Goal: Task Accomplishment & Management: Complete application form

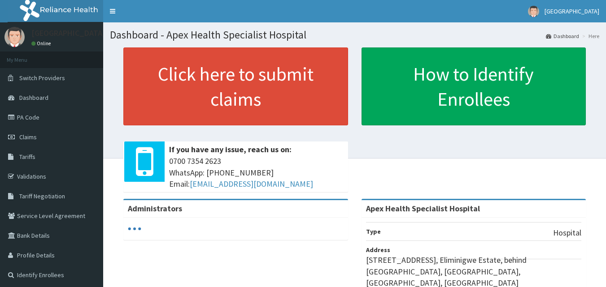
click at [47, 152] on link "Tariffs" at bounding box center [51, 157] width 103 height 20
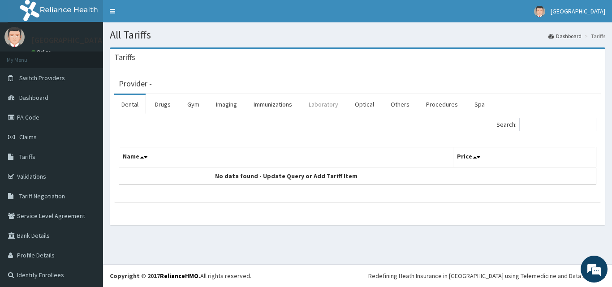
click at [317, 105] on link "Laboratory" at bounding box center [324, 104] width 44 height 19
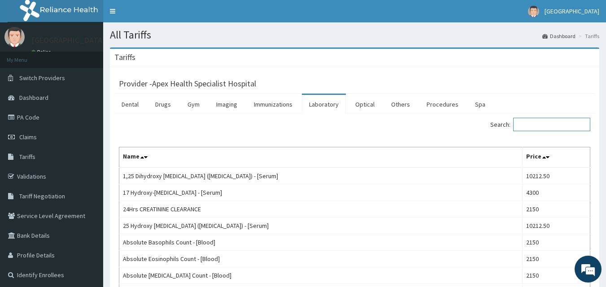
click at [551, 124] on input "Search:" at bounding box center [551, 124] width 77 height 13
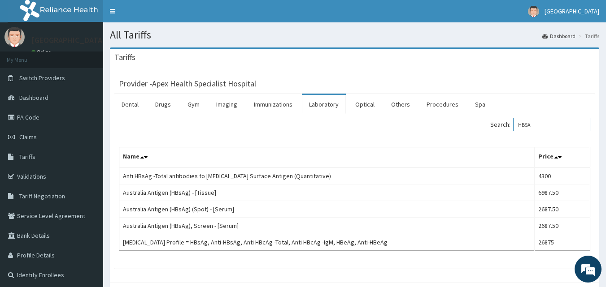
type input "HBSA"
click at [59, 135] on link "Claims" at bounding box center [51, 137] width 103 height 20
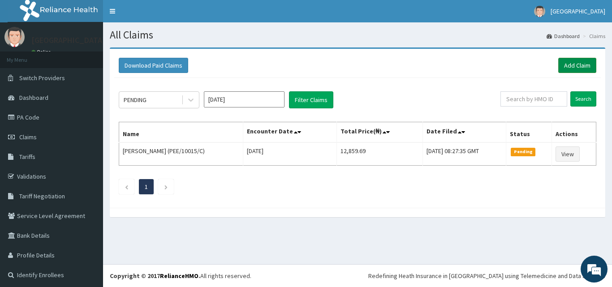
click at [562, 70] on link "Add Claim" at bounding box center [578, 65] width 38 height 15
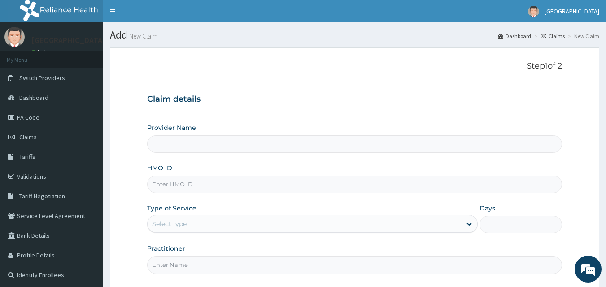
click at [254, 181] on input "HMO ID" at bounding box center [354, 184] width 415 height 17
type input "Apex Health Specialist Hospital"
type input "SFA/14811/A"
click at [353, 227] on div "Select type" at bounding box center [303, 224] width 313 height 14
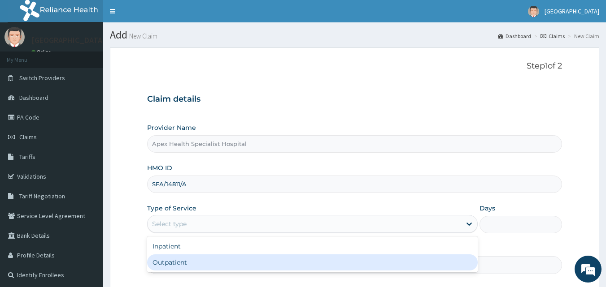
click at [324, 260] on div "Outpatient" at bounding box center [312, 263] width 330 height 16
type input "1"
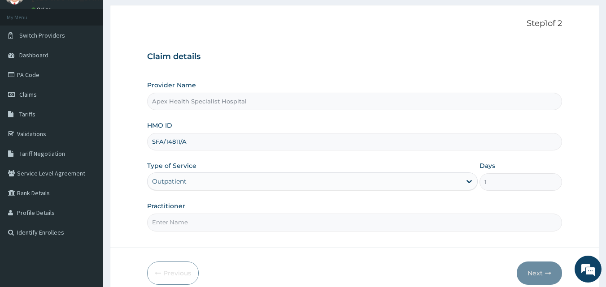
scroll to position [84, 0]
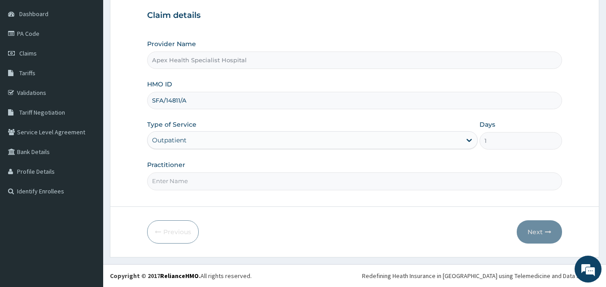
drag, startPoint x: 321, startPoint y: 185, endPoint x: 319, endPoint y: 189, distance: 4.6
click at [321, 185] on input "Practitioner" at bounding box center [354, 181] width 415 height 17
type input "DR CHIBUNNA"
click at [530, 227] on button "Next" at bounding box center [538, 232] width 45 height 23
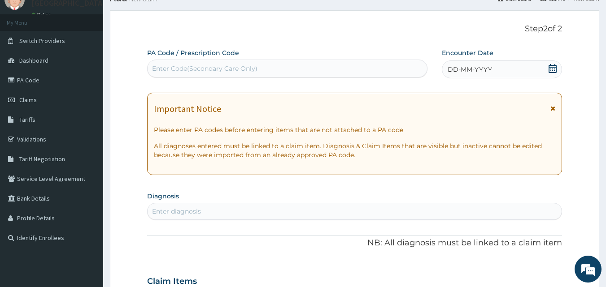
scroll to position [0, 0]
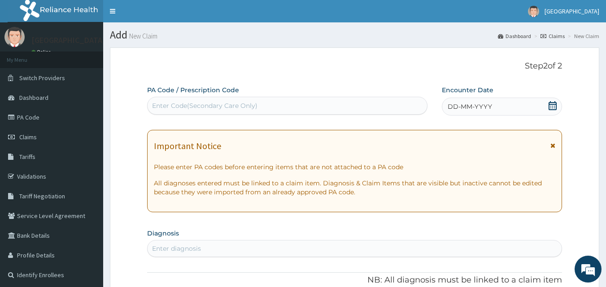
click at [320, 104] on div "Enter Code(Secondary Care Only)" at bounding box center [287, 106] width 280 height 14
paste input "PA/F36EED"
type input "PA/F36EED"
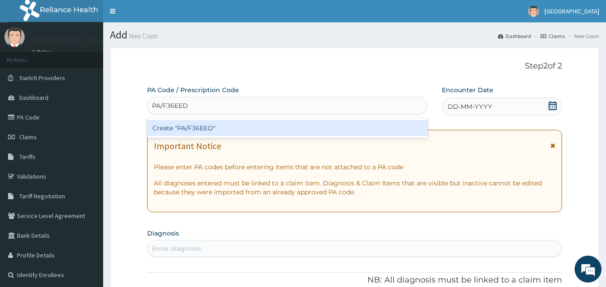
click at [320, 126] on div "Create "PA/F36EED"" at bounding box center [287, 128] width 281 height 16
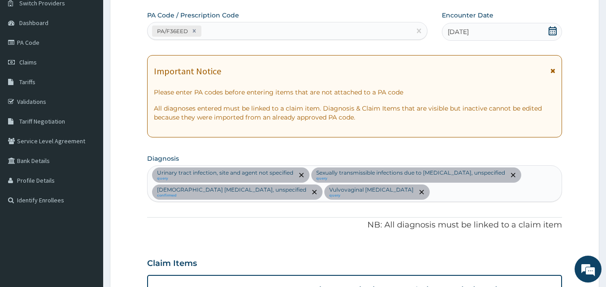
scroll to position [69, 0]
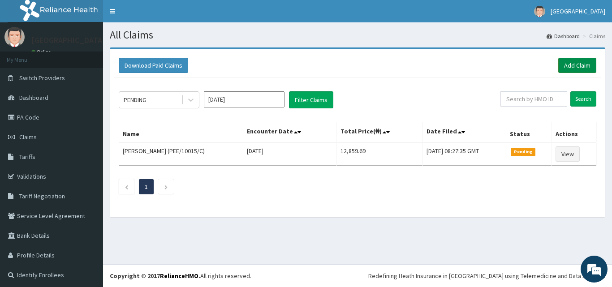
click at [571, 64] on link "Add Claim" at bounding box center [578, 65] width 38 height 15
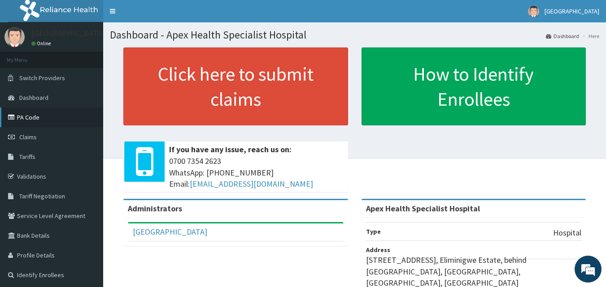
click at [53, 119] on link "PA Code" at bounding box center [51, 118] width 103 height 20
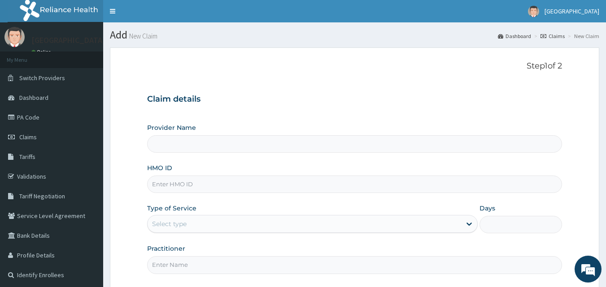
type input "Apex Health Specialist Hospital"
click at [247, 191] on input "HMO ID" at bounding box center [354, 184] width 415 height 17
type input "RPO/10037/A"
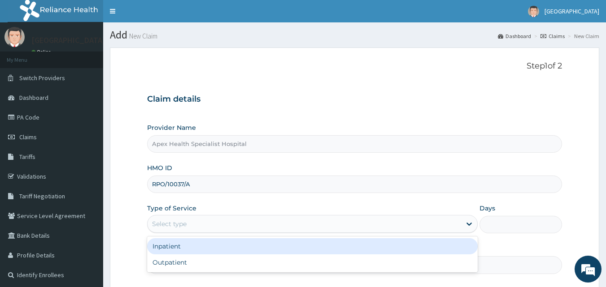
click at [230, 223] on div "Select type" at bounding box center [303, 224] width 313 height 14
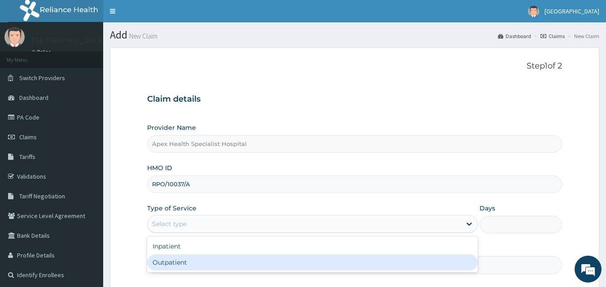
click at [224, 260] on div "Outpatient" at bounding box center [312, 263] width 330 height 16
type input "1"
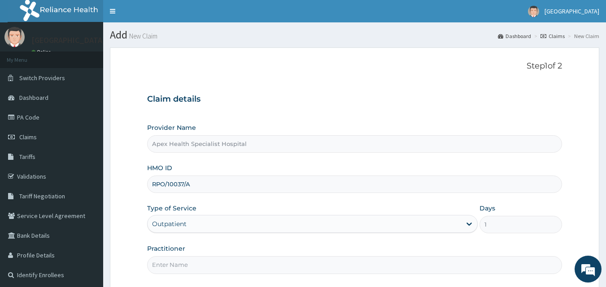
click at [290, 263] on input "Practitioner" at bounding box center [354, 264] width 415 height 17
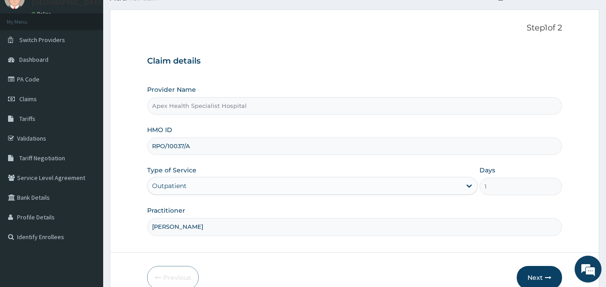
scroll to position [84, 0]
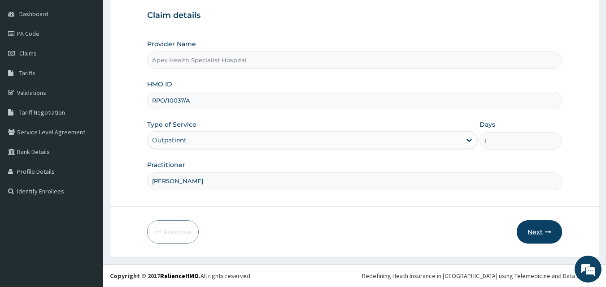
type input "[PERSON_NAME]"
click at [542, 230] on button "Next" at bounding box center [538, 232] width 45 height 23
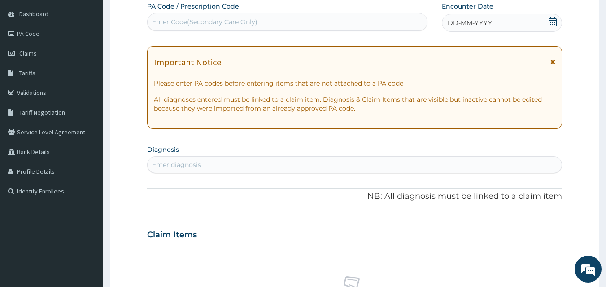
scroll to position [0, 0]
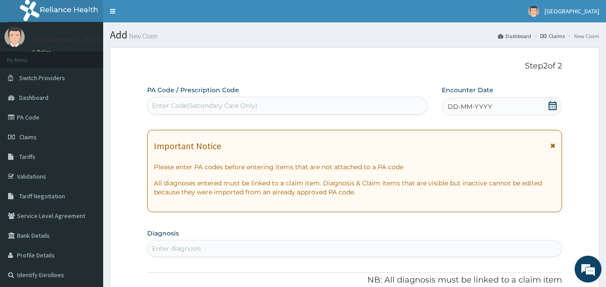
click at [280, 111] on div "Enter Code(Secondary Care Only)" at bounding box center [287, 106] width 280 height 14
paste input "PA/79175F"
type input "PA/79175F"
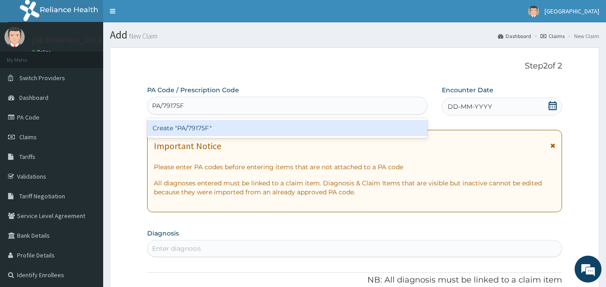
click at [281, 129] on div "Create "PA/79175F"" at bounding box center [287, 128] width 281 height 16
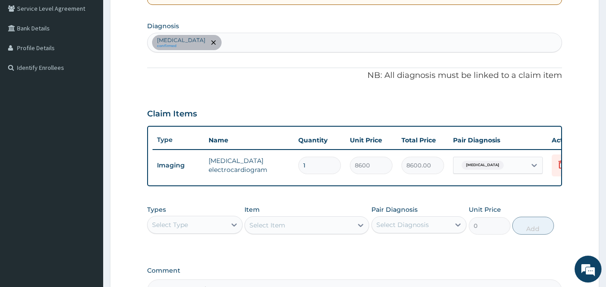
scroll to position [224, 0]
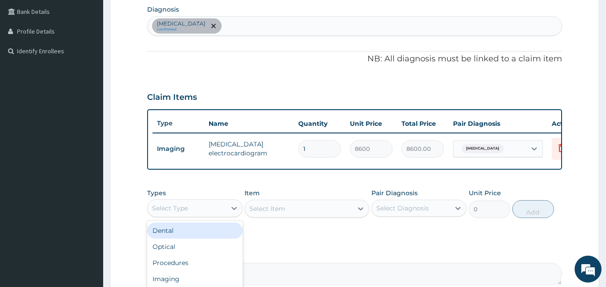
click at [202, 216] on div "Select Type" at bounding box center [186, 208] width 78 height 14
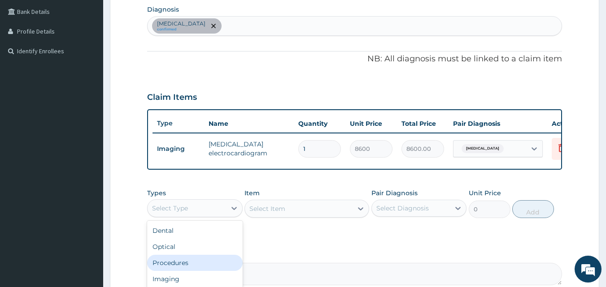
click at [202, 271] on div "Procedures" at bounding box center [194, 263] width 95 height 16
